Goal: Information Seeking & Learning: Learn about a topic

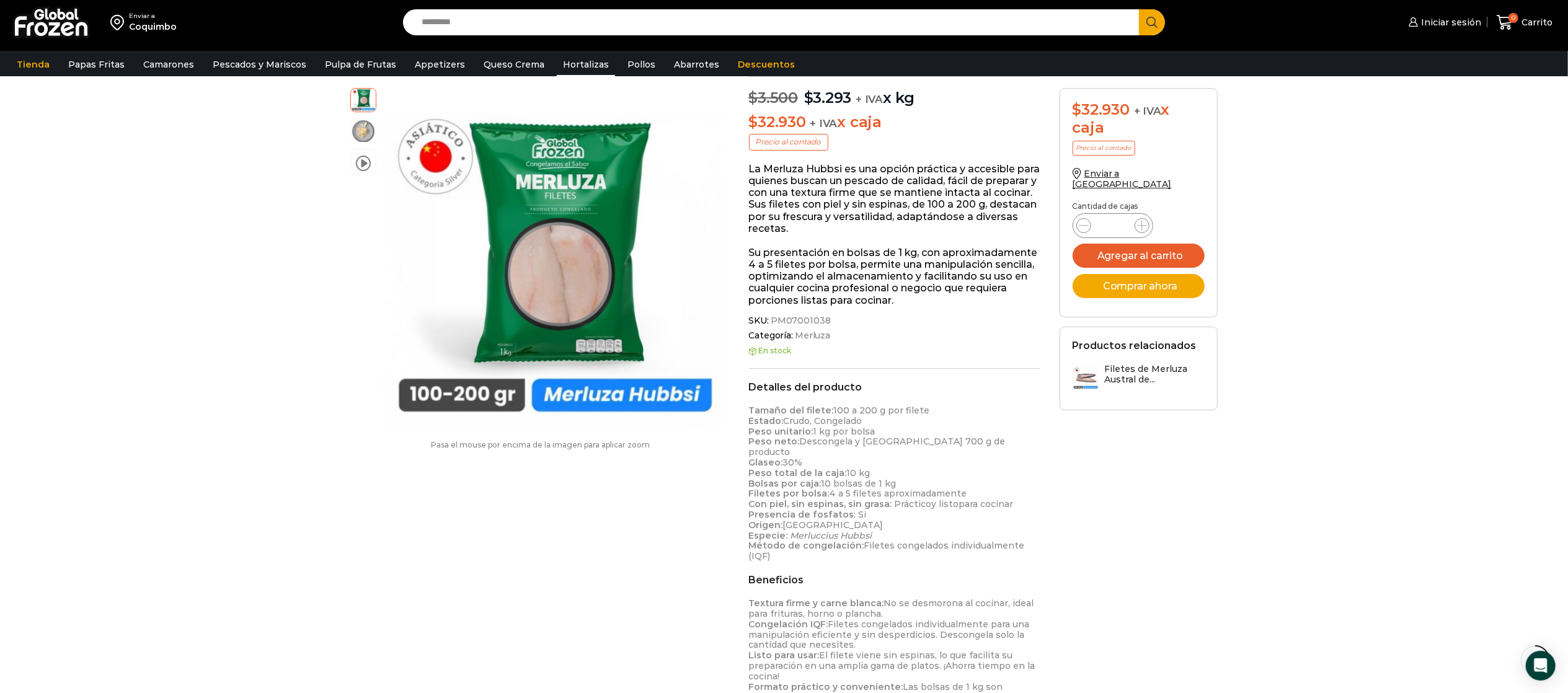
click at [566, 67] on link "Hortalizas" at bounding box center [586, 65] width 58 height 24
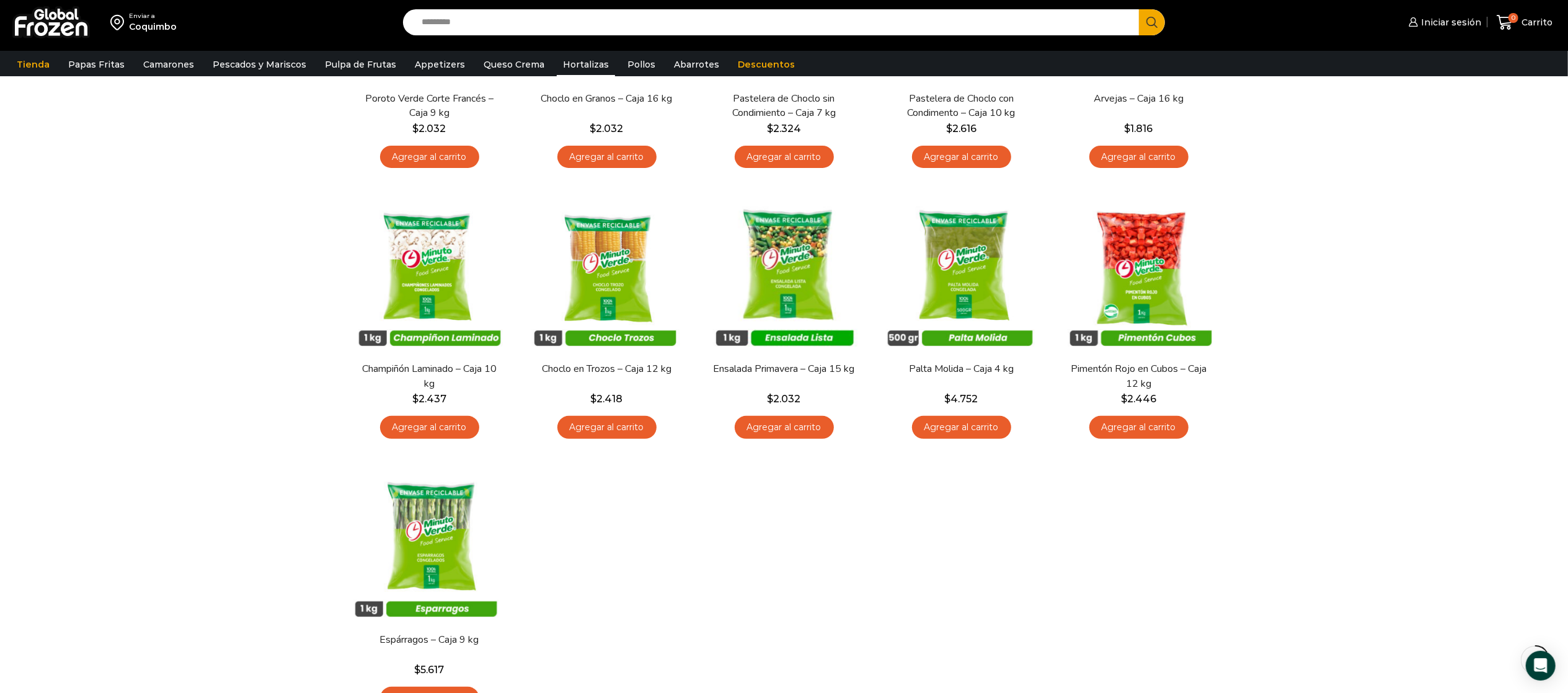
scroll to position [372, 0]
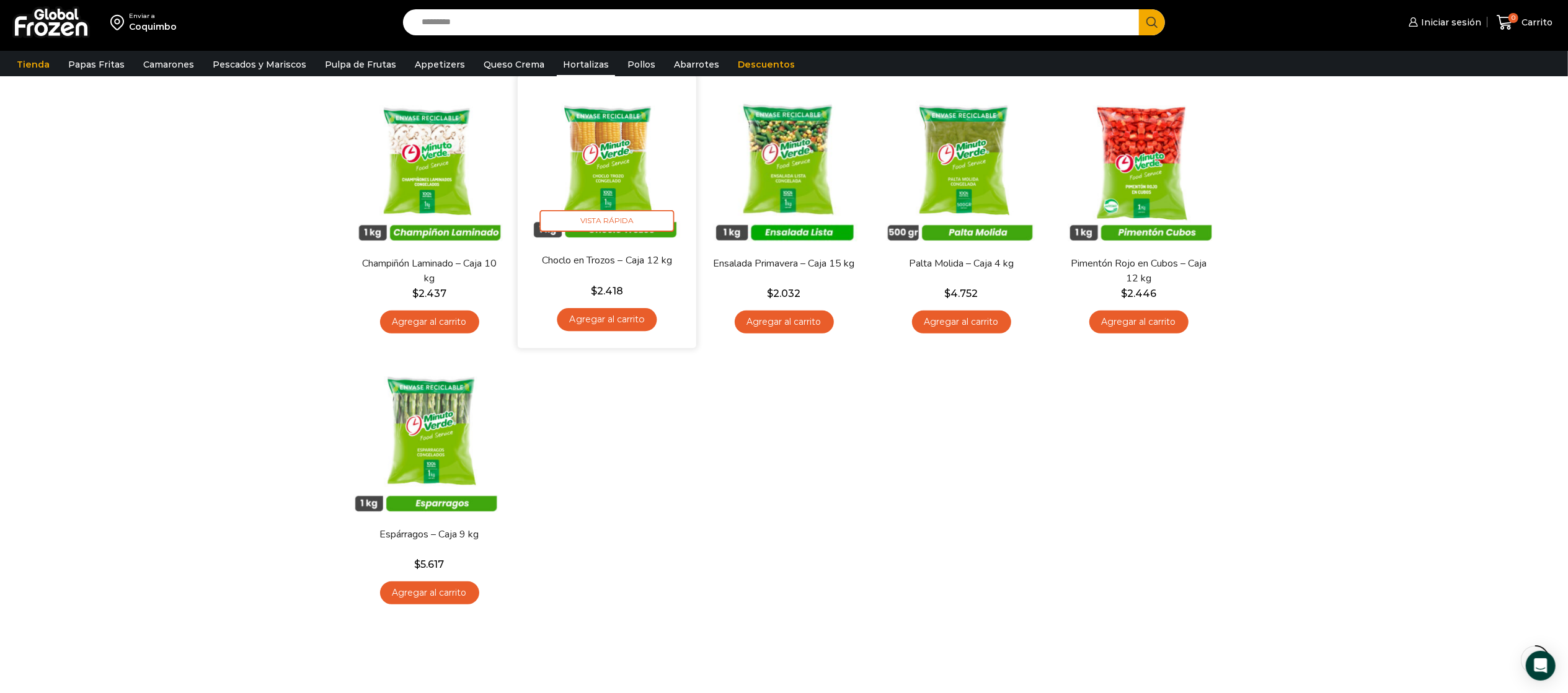
click at [622, 191] on img at bounding box center [607, 164] width 160 height 160
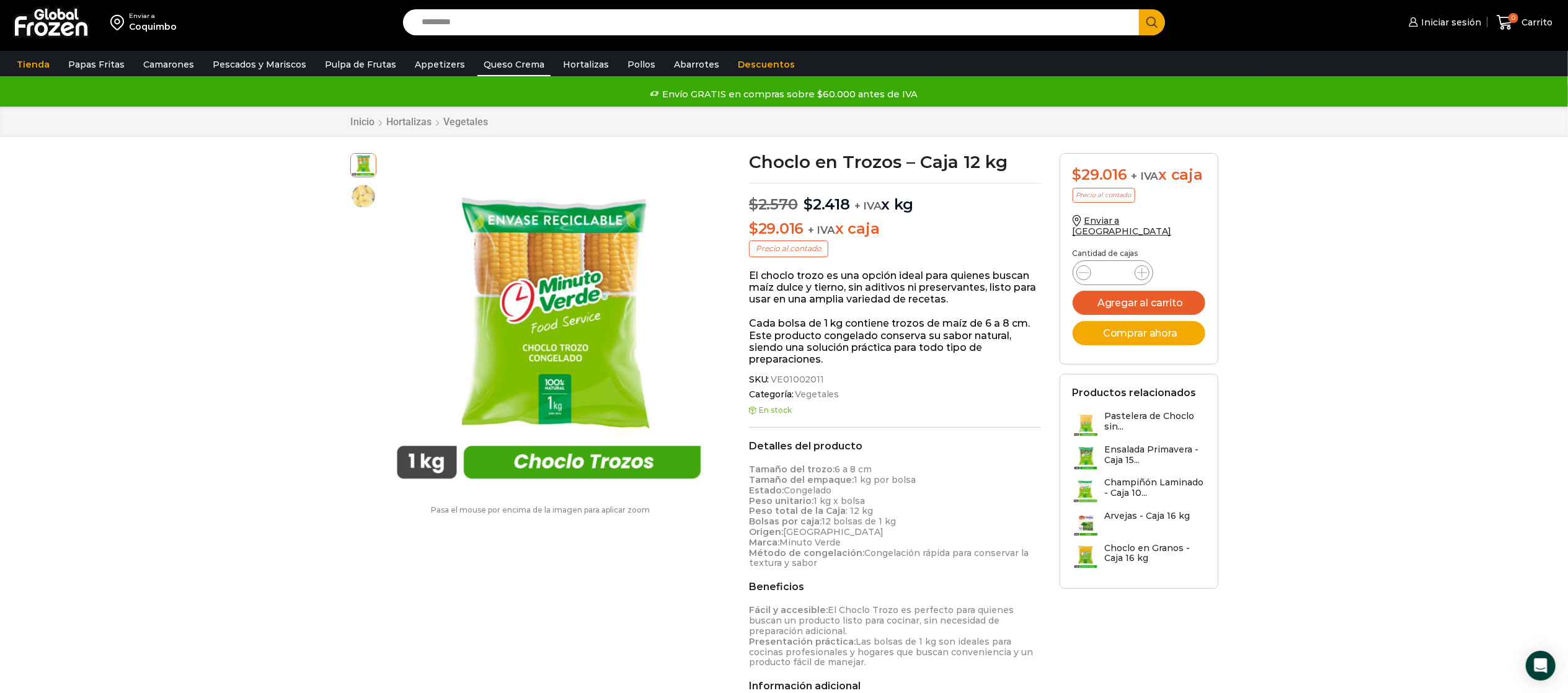
click at [504, 66] on link "Queso Crema" at bounding box center [513, 65] width 73 height 24
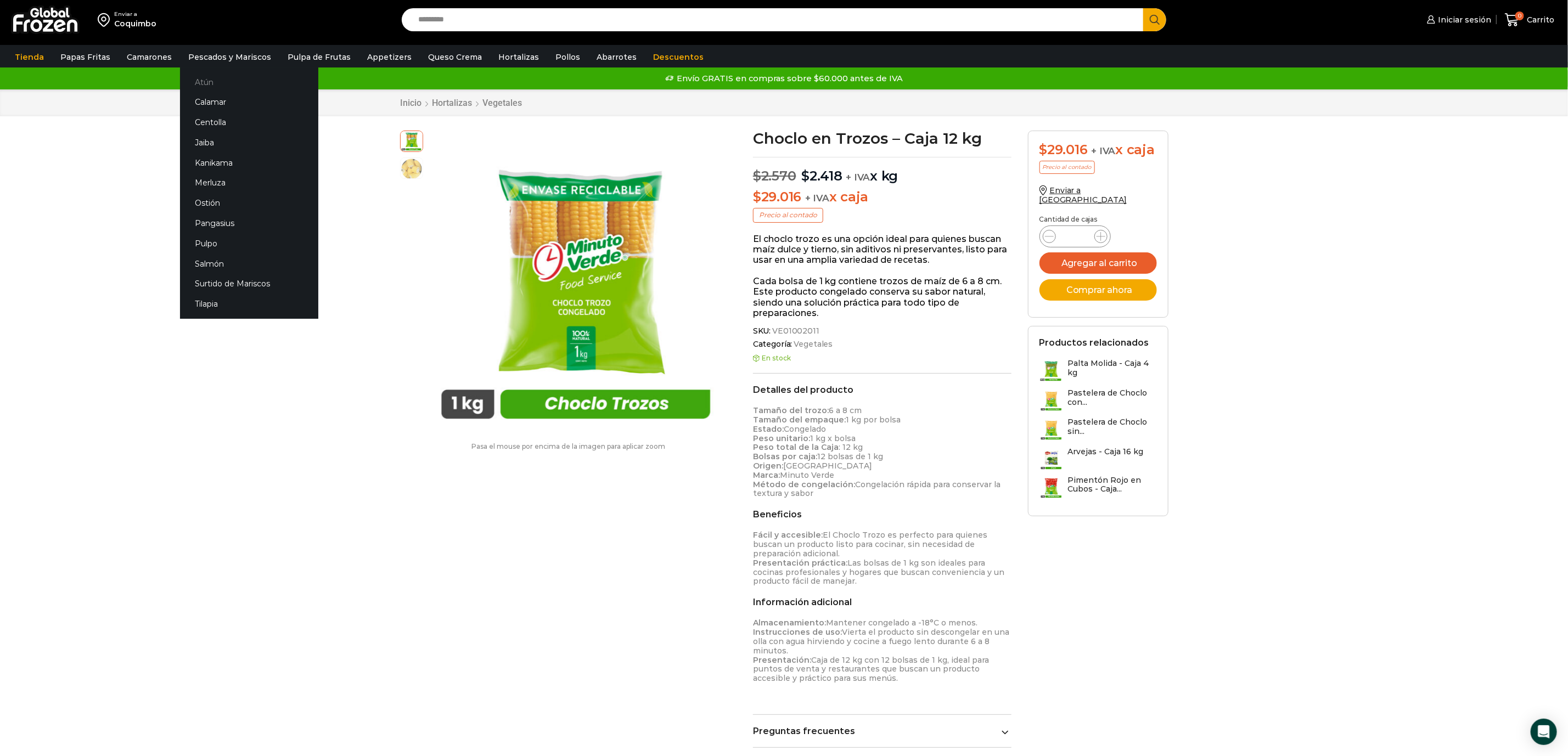
click at [201, 78] on link "Atún" at bounding box center [249, 81] width 138 height 20
